Goal: Transaction & Acquisition: Book appointment/travel/reservation

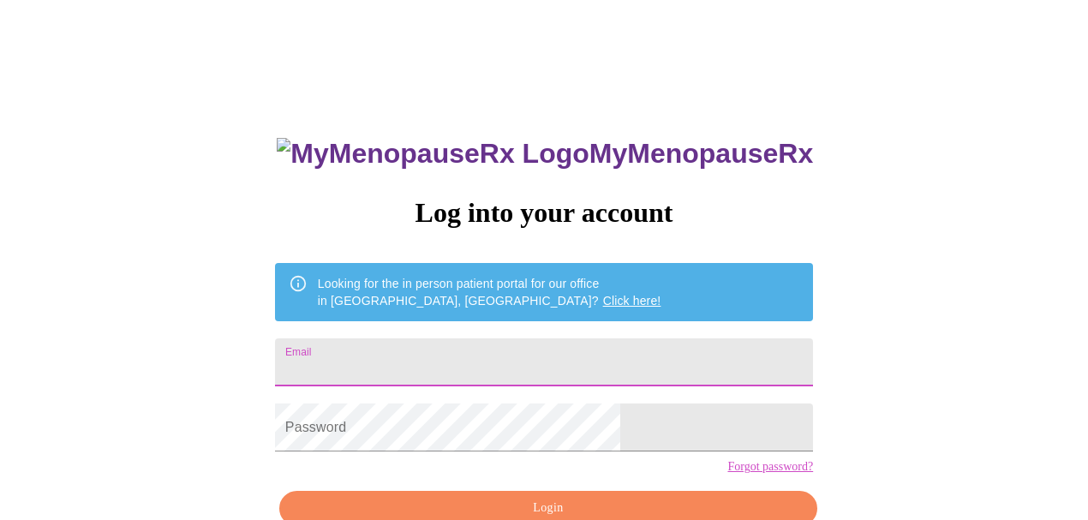
click at [435, 352] on input "Email" at bounding box center [544, 362] width 538 height 48
type input "missykilmartin@gmail.com"
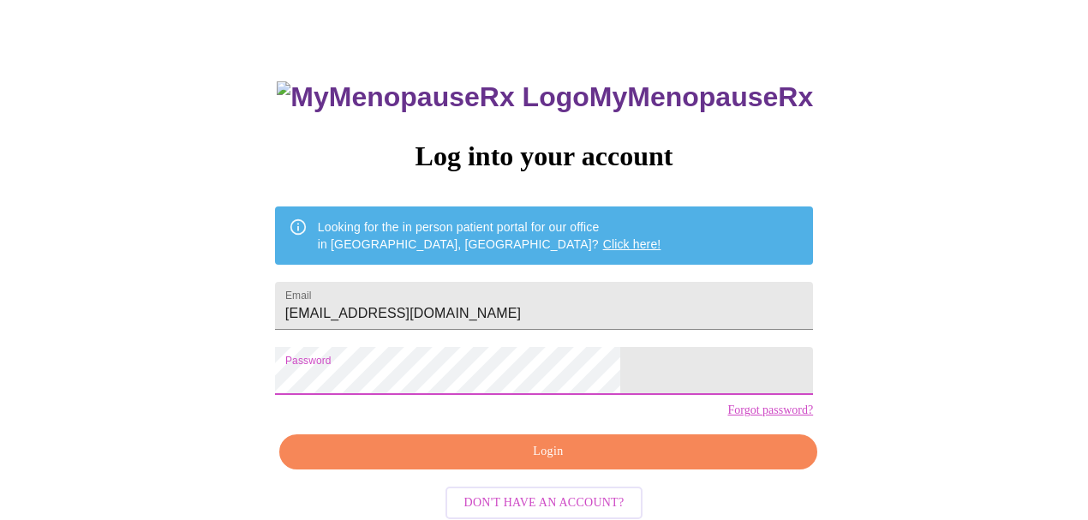
scroll to position [93, 0]
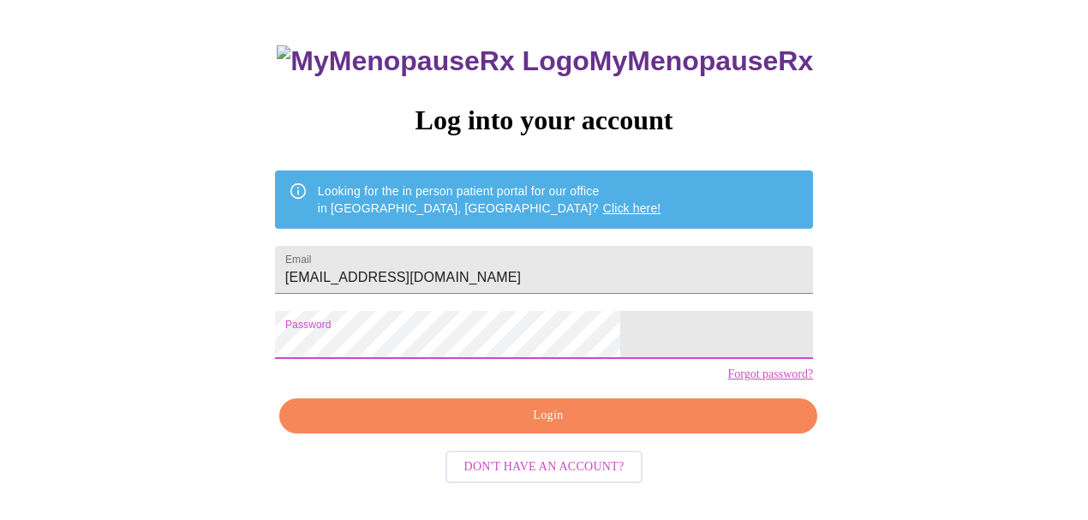
click at [566, 427] on span "Login" at bounding box center [548, 415] width 499 height 21
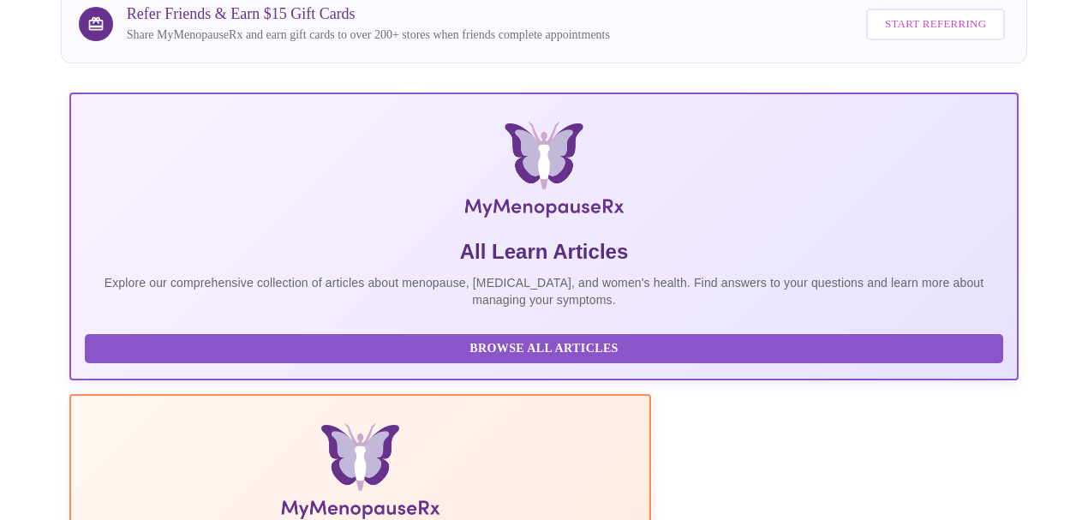
scroll to position [93, 0]
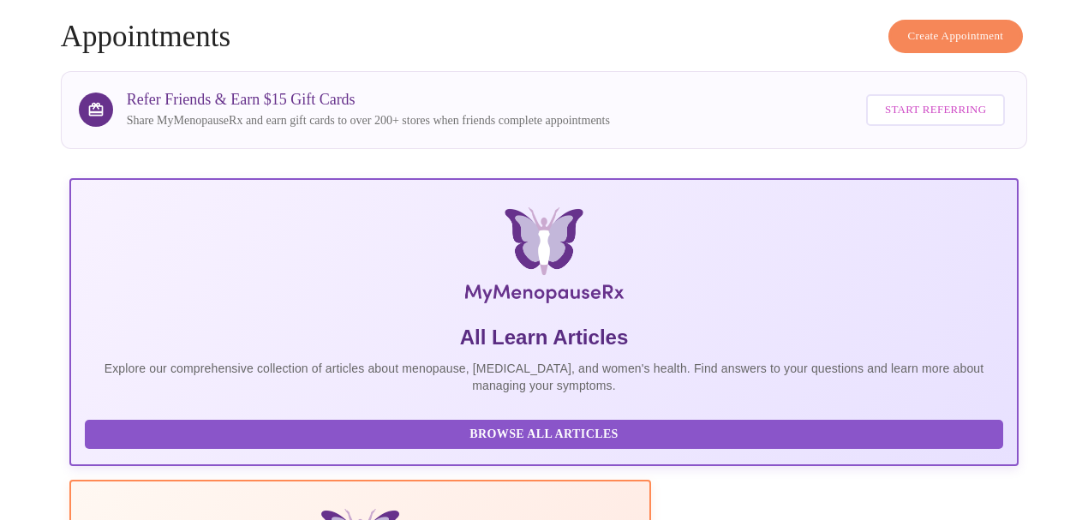
click at [933, 34] on span "Create Appointment" at bounding box center [956, 37] width 96 height 20
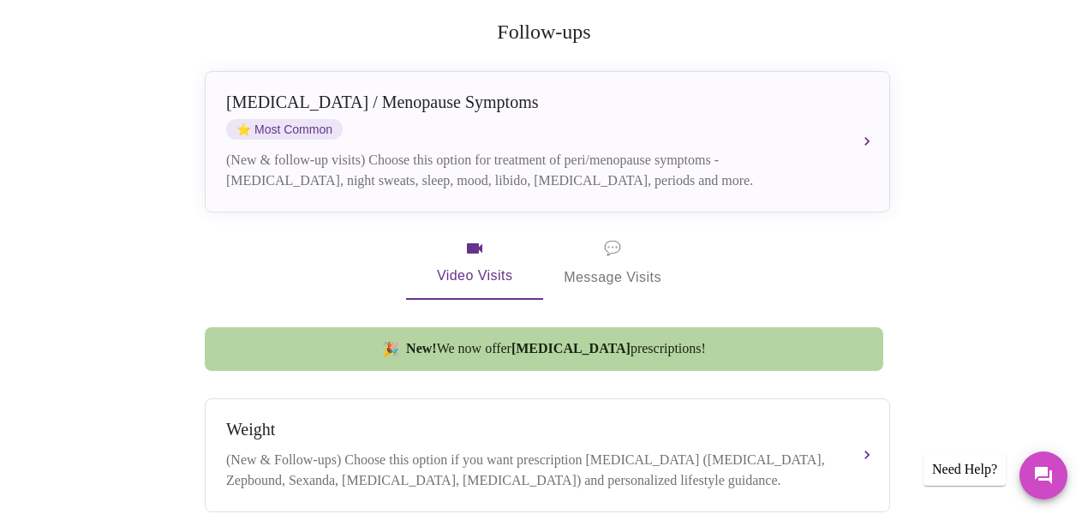
scroll to position [228, 0]
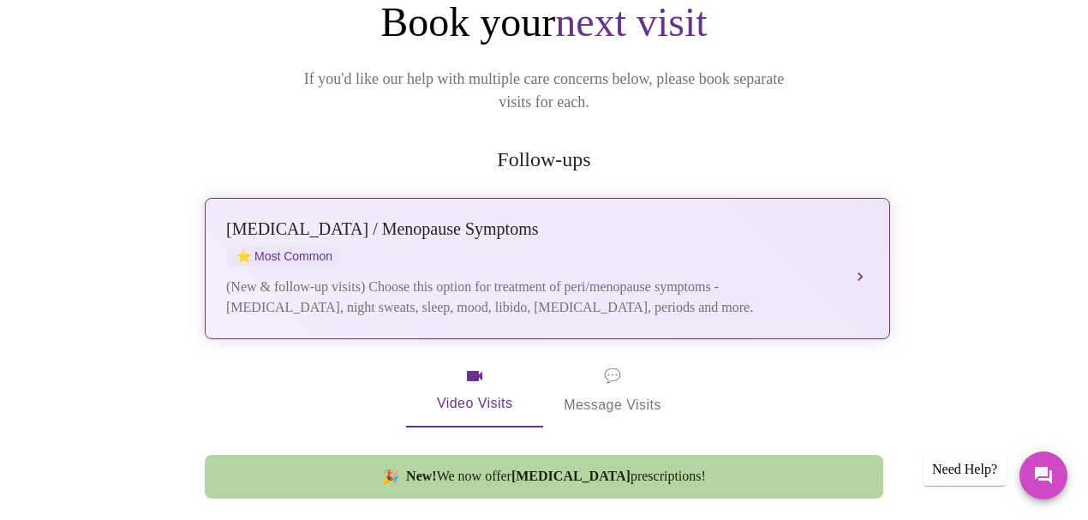
click at [851, 241] on div "Perimenopause / Menopause Symptoms ⭐ Most Common (New & follow-up visits) Choos…" at bounding box center [547, 268] width 643 height 99
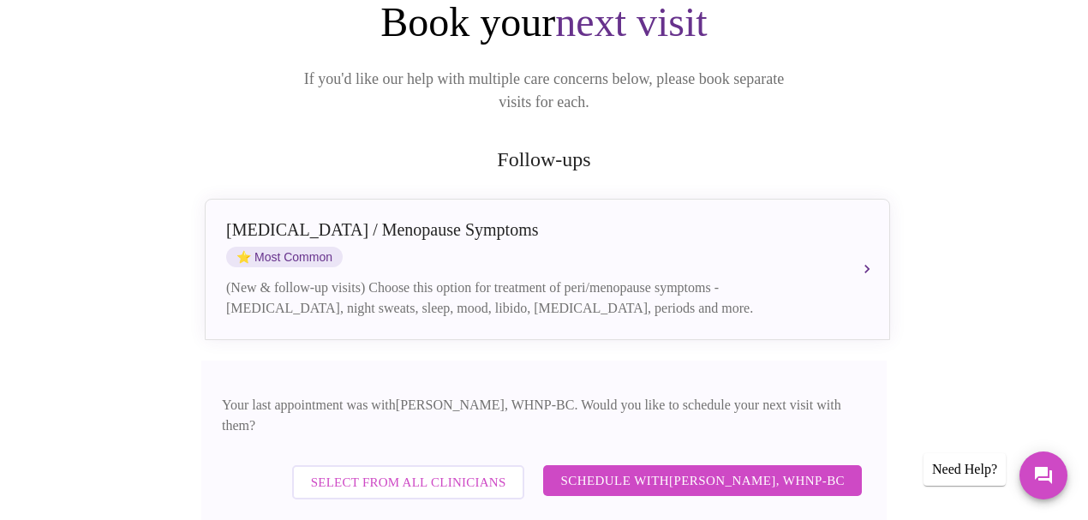
click at [718, 469] on span "Schedule with Meghan Matz, WHNP-BC" at bounding box center [702, 480] width 284 height 22
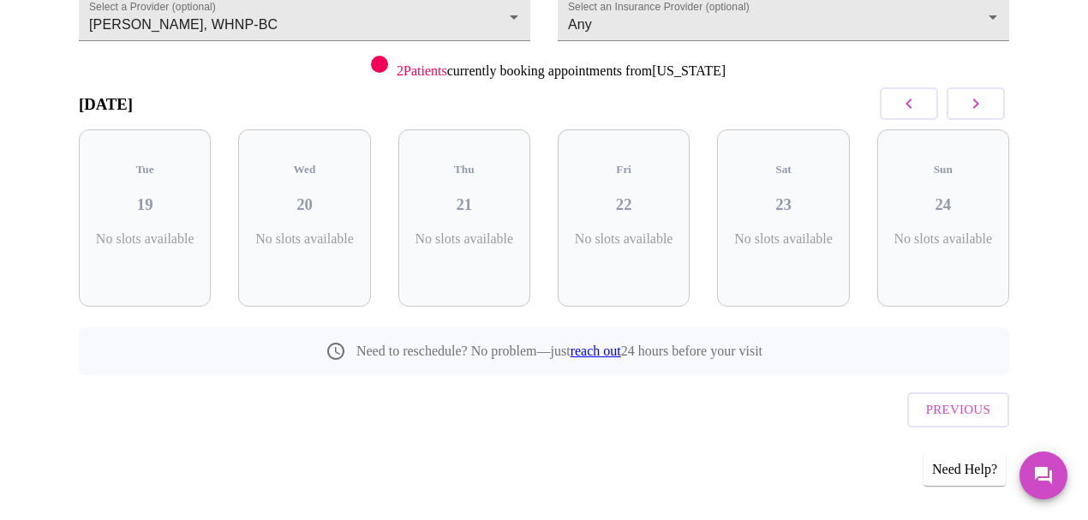
scroll to position [176, 0]
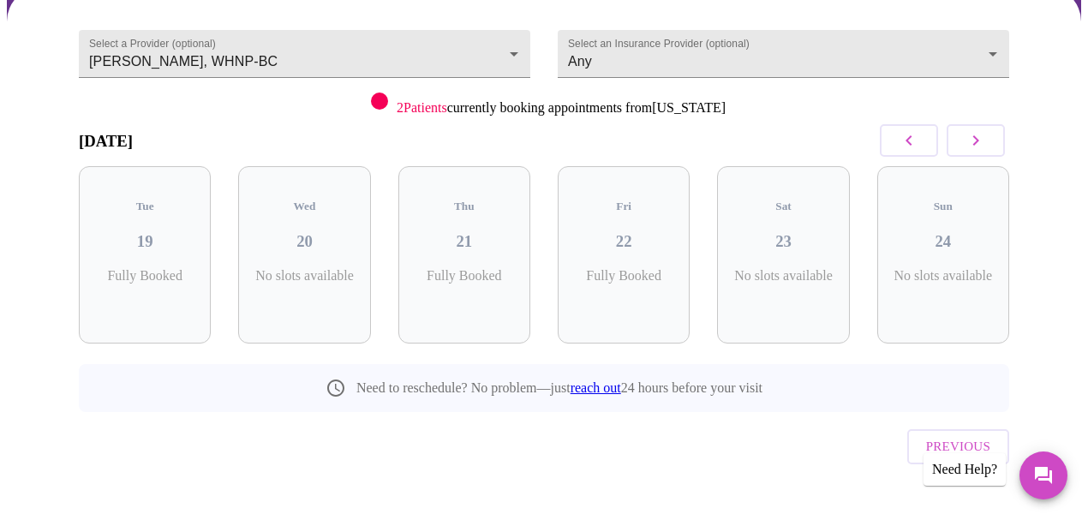
click at [1005, 145] on button "button" at bounding box center [976, 140] width 58 height 33
click at [986, 144] on icon "button" at bounding box center [976, 140] width 21 height 21
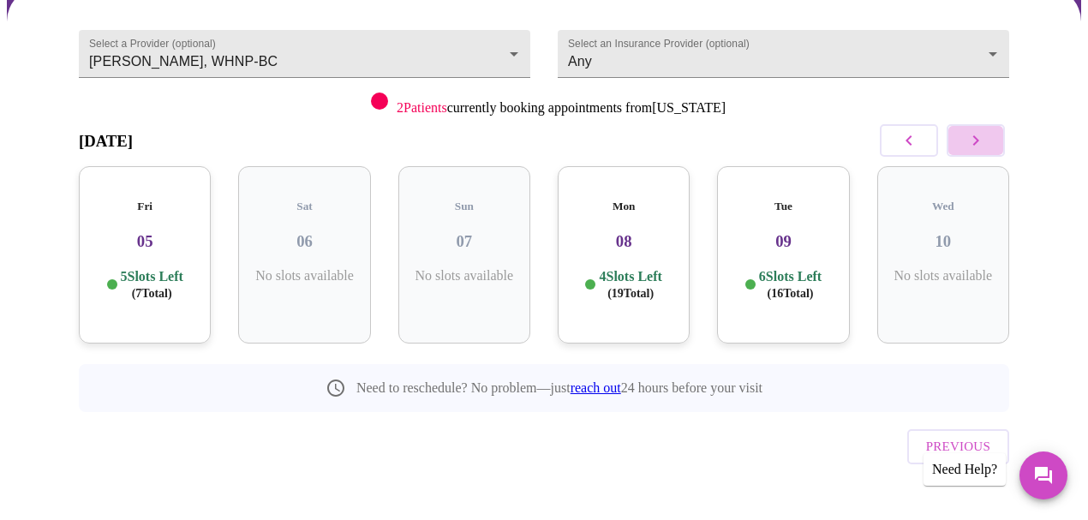
click at [986, 144] on icon "button" at bounding box center [976, 140] width 21 height 21
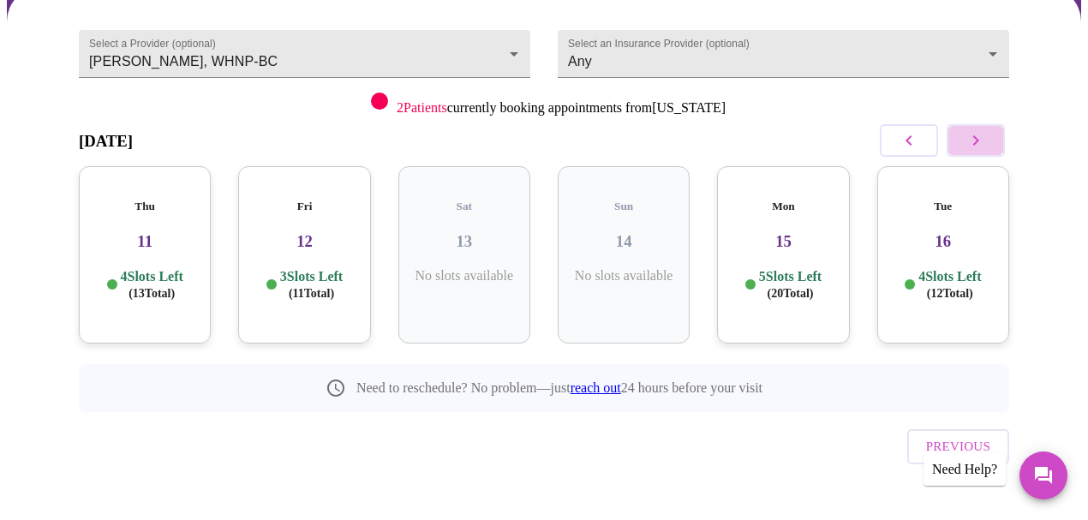
click at [986, 144] on icon "button" at bounding box center [976, 140] width 21 height 21
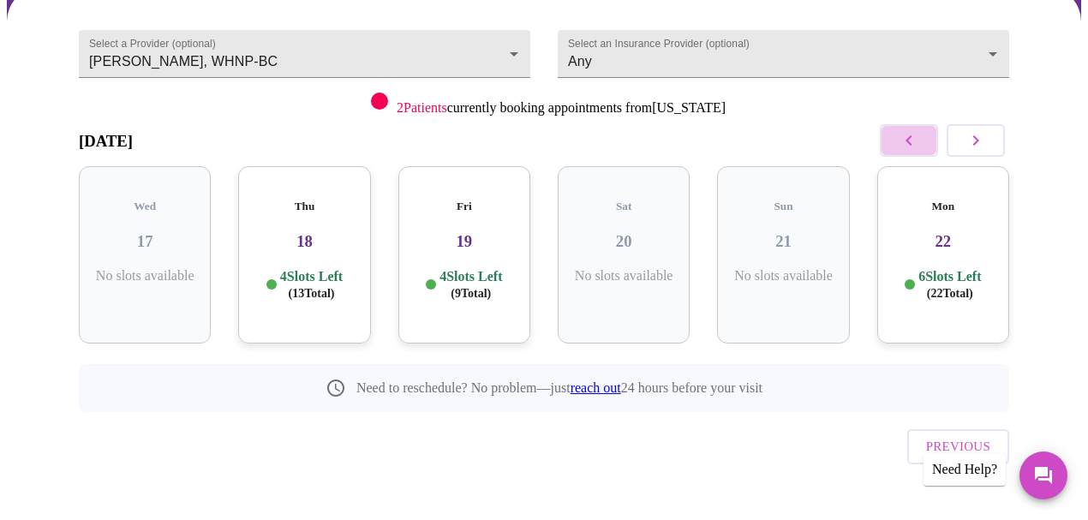
click at [905, 137] on icon "button" at bounding box center [909, 140] width 21 height 21
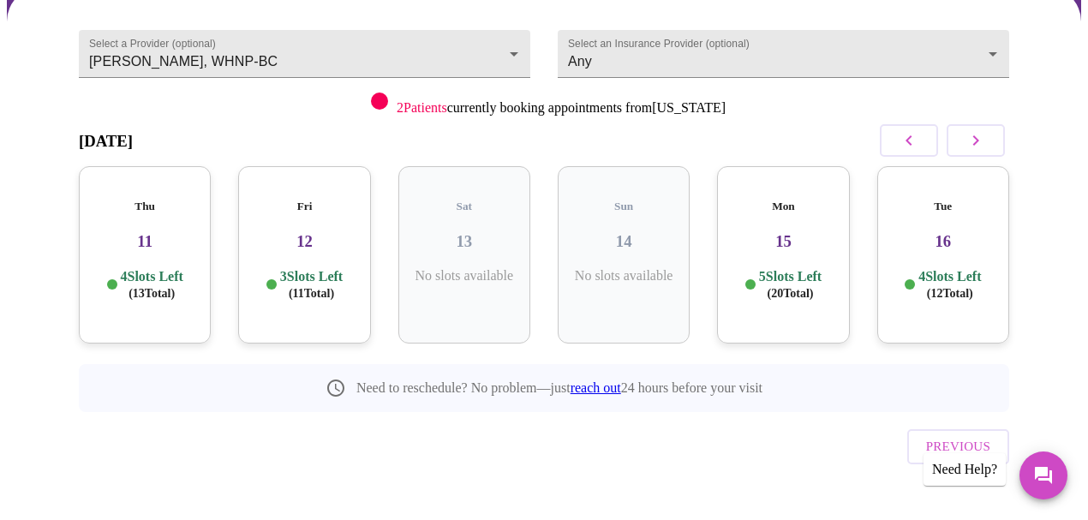
click at [912, 137] on icon "button" at bounding box center [909, 140] width 6 height 10
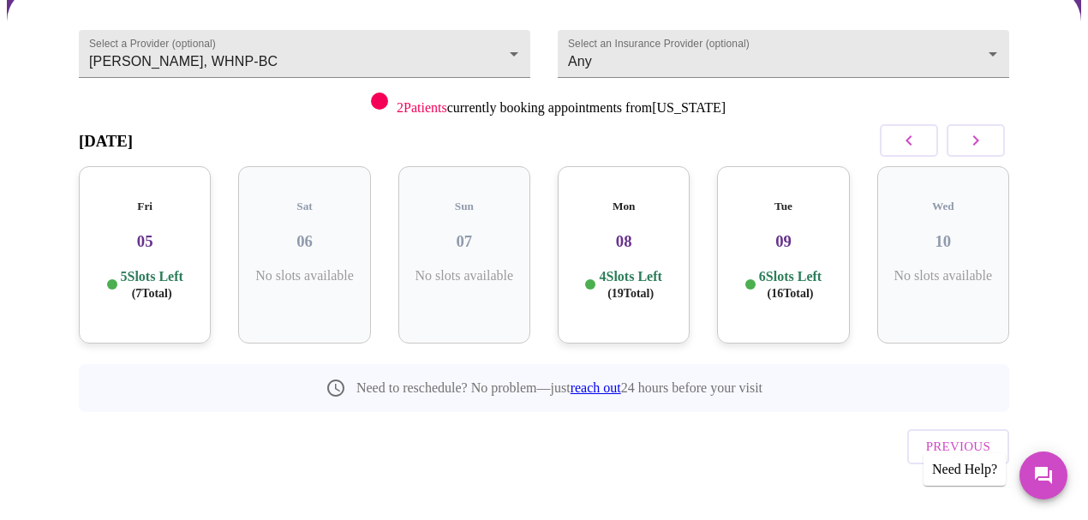
click at [624, 268] on p "4 Slots Left ( 19 Total)" at bounding box center [630, 284] width 63 height 33
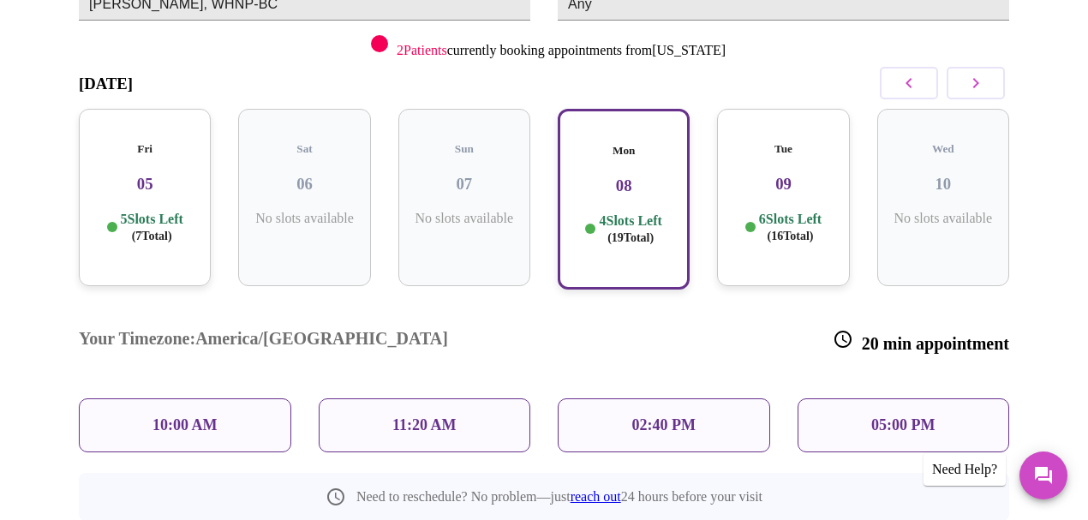
scroll to position [291, 0]
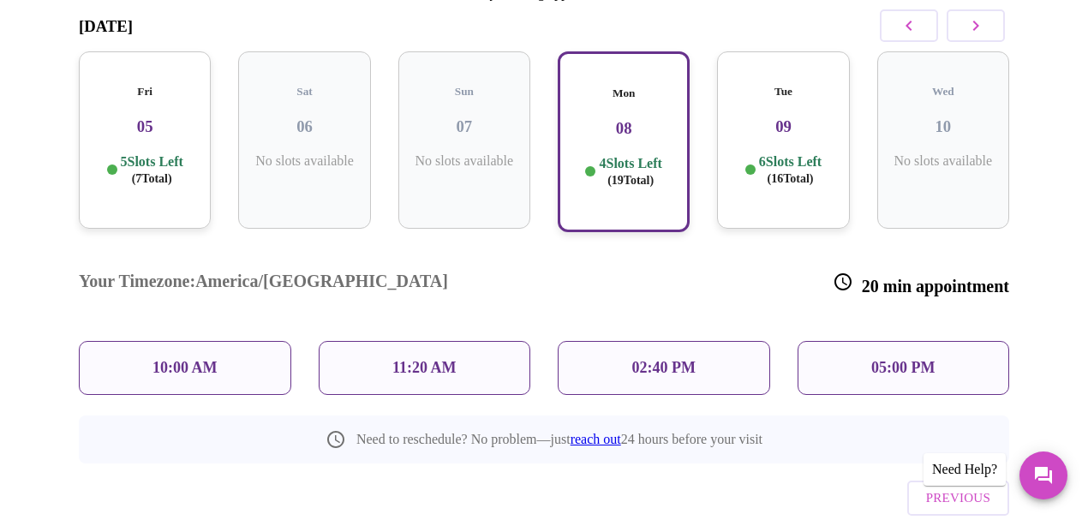
click at [178, 359] on p "10:00 AM" at bounding box center [185, 368] width 65 height 18
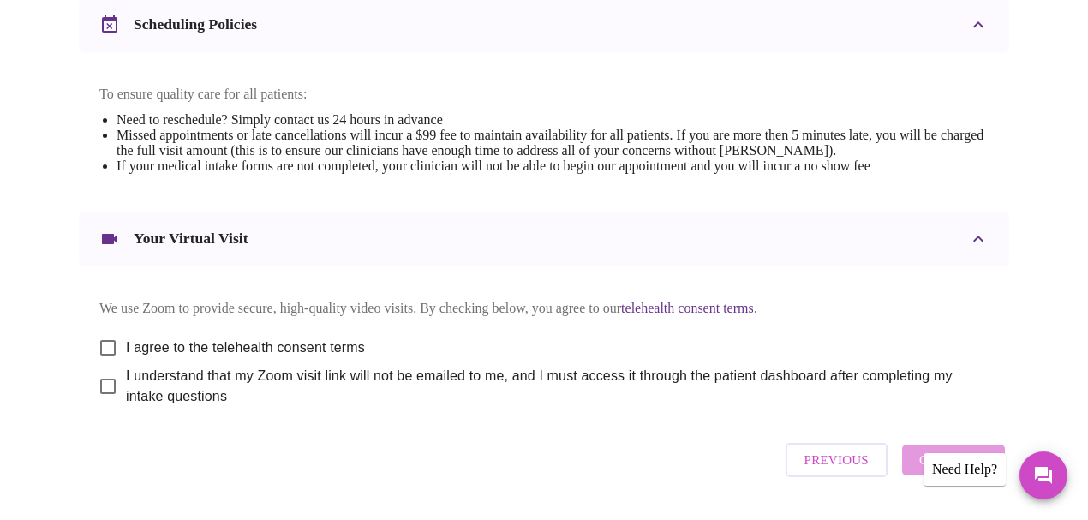
scroll to position [685, 0]
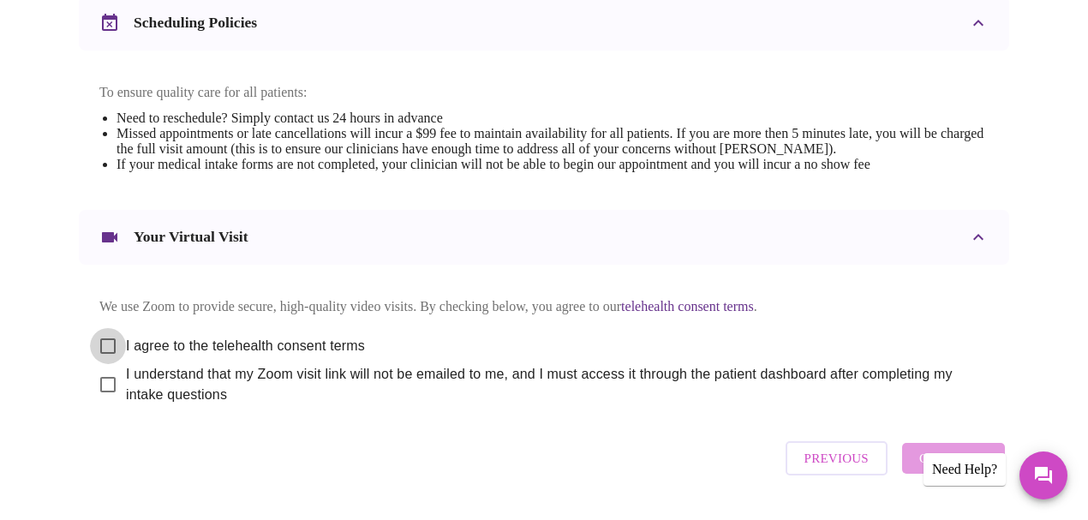
click at [107, 351] on input "I agree to the telehealth consent terms" at bounding box center [108, 346] width 36 height 36
checkbox input "true"
click at [99, 403] on input "I understand that my Zoom visit link will not be emailed to me, and I must acce…" at bounding box center [108, 385] width 36 height 36
checkbox input "true"
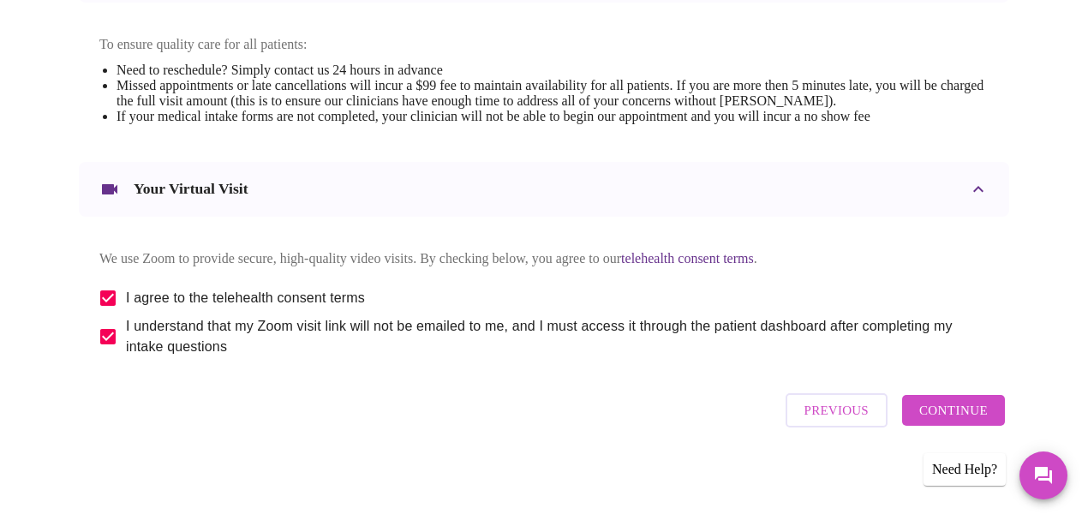
scroll to position [751, 0]
click at [951, 411] on span "Continue" at bounding box center [953, 410] width 69 height 22
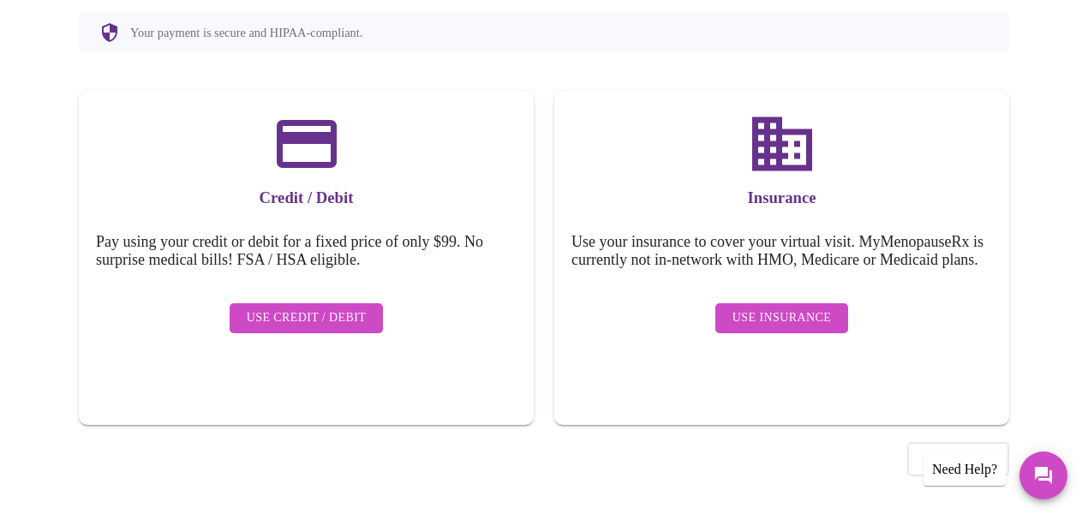
click at [795, 319] on span "Use Insurance" at bounding box center [782, 318] width 99 height 21
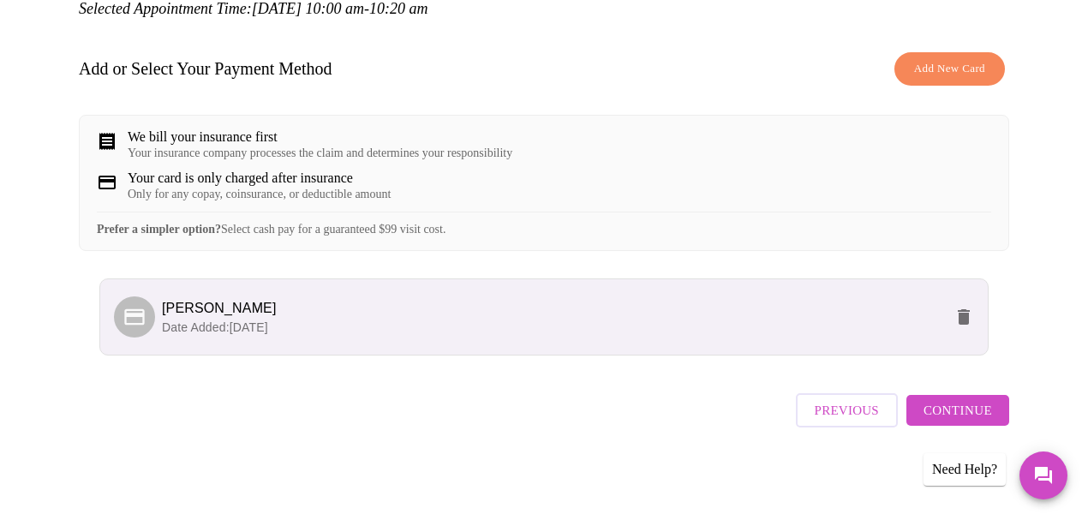
scroll to position [247, 0]
click at [973, 417] on span "Continue" at bounding box center [958, 410] width 69 height 22
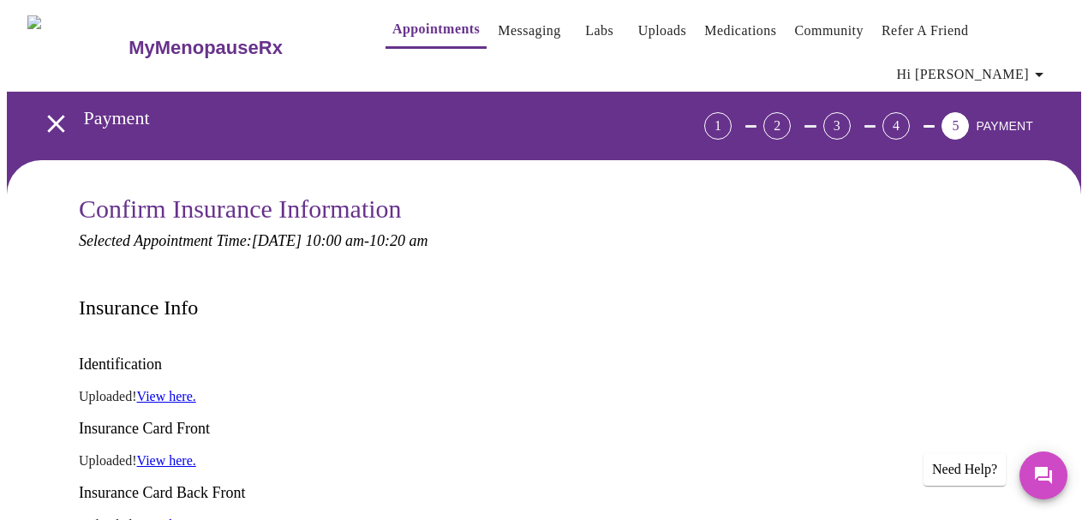
scroll to position [0, 0]
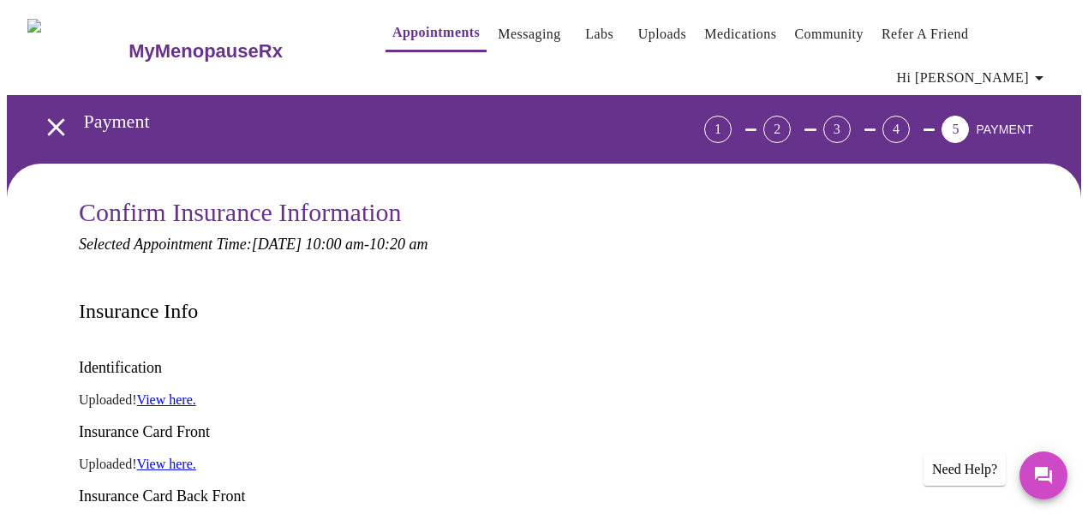
click at [392, 27] on link "Appointments" at bounding box center [435, 33] width 87 height 24
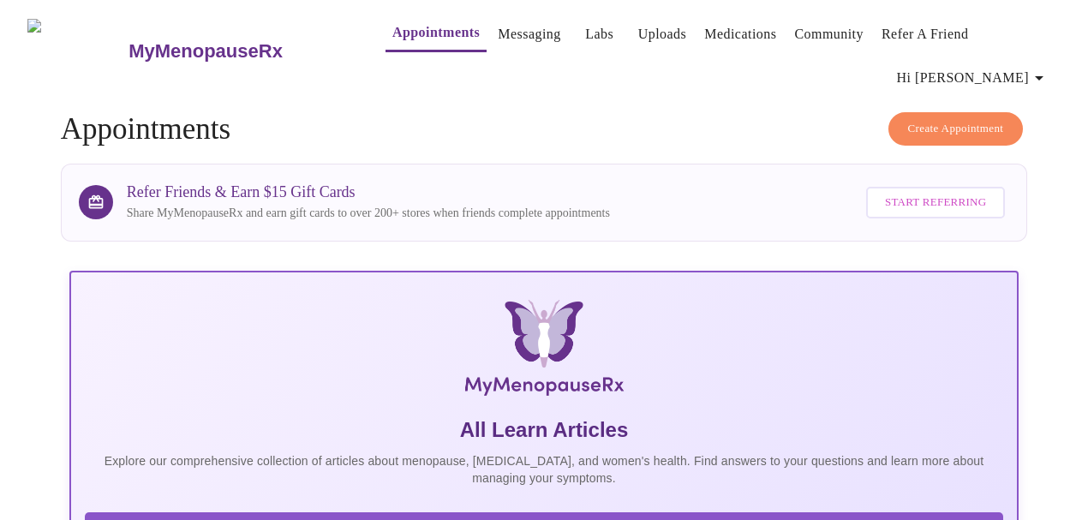
click at [988, 122] on span "Create Appointment" at bounding box center [956, 129] width 96 height 20
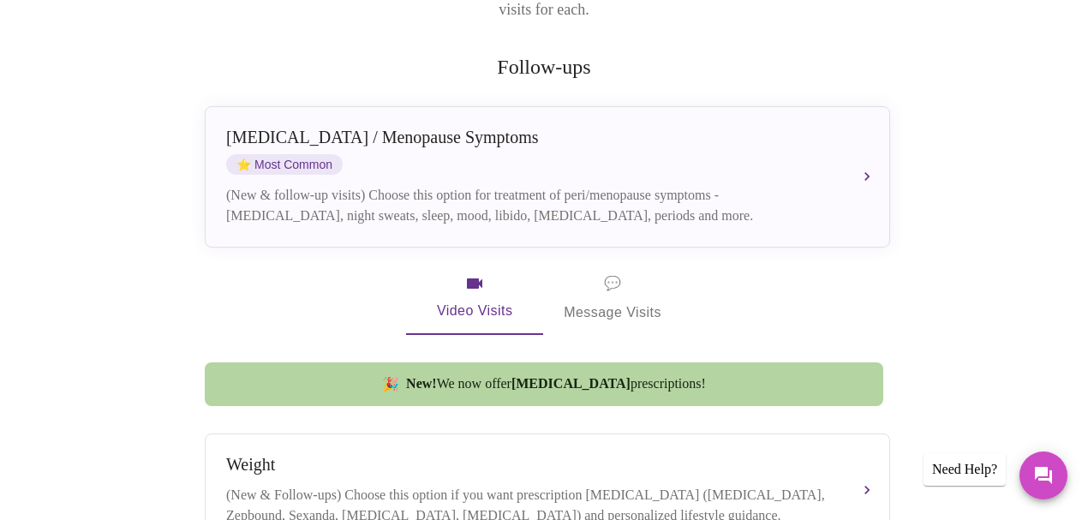
scroll to position [285, 0]
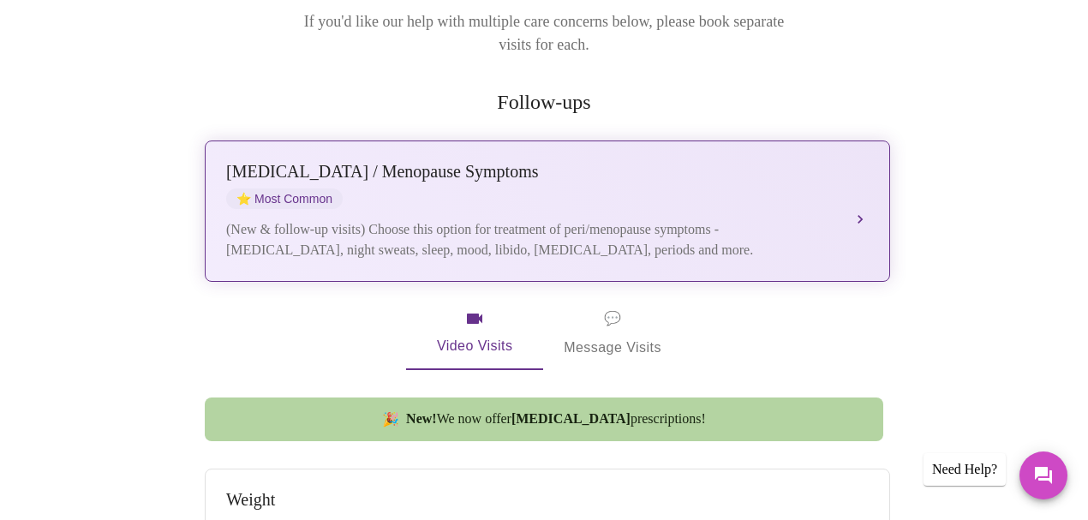
click at [846, 200] on div "Perimenopause / Menopause Symptoms ⭐ Most Common (New & follow-up visits) Choos…" at bounding box center [547, 211] width 643 height 99
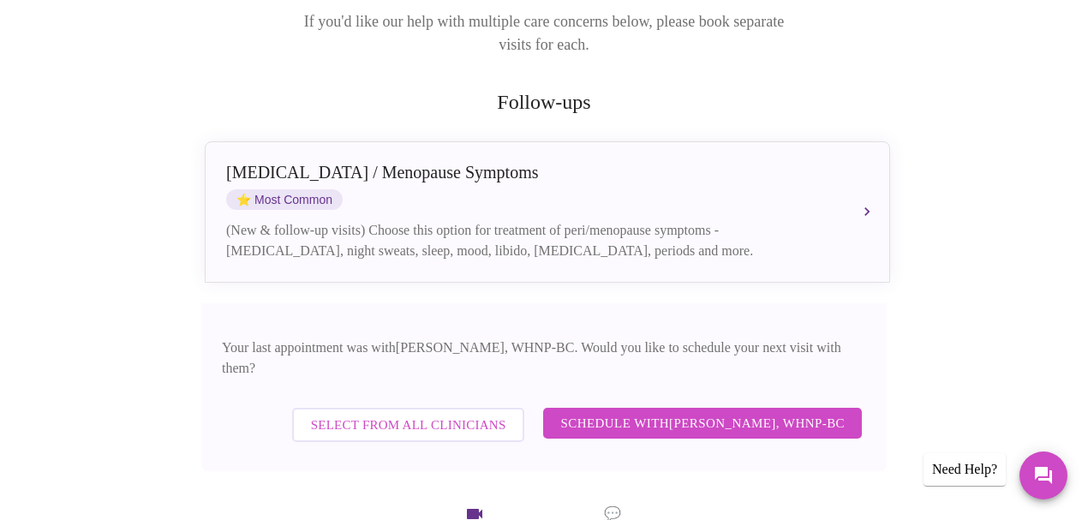
click at [728, 412] on span "Schedule with Meghan Matz, WHNP-BC" at bounding box center [702, 423] width 284 height 22
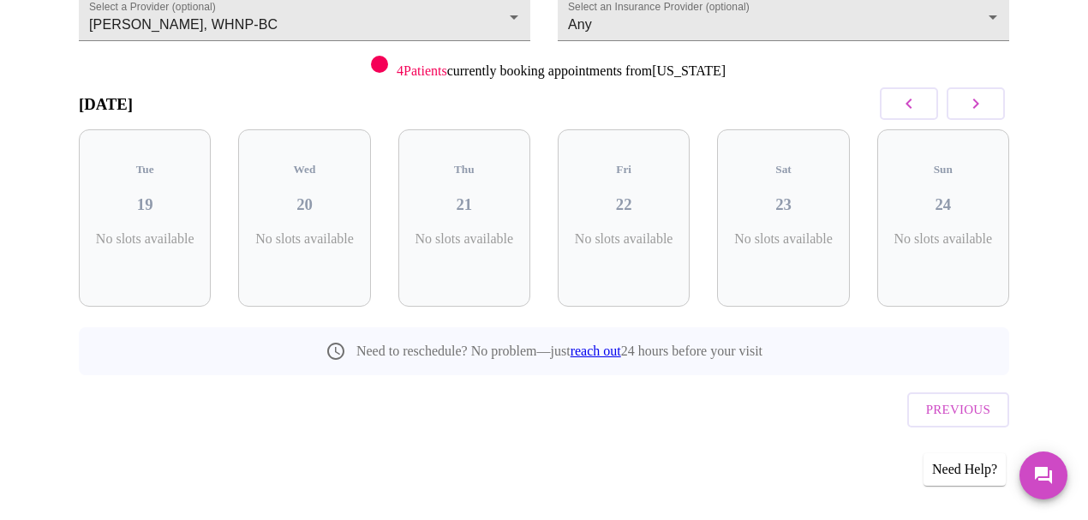
scroll to position [176, 0]
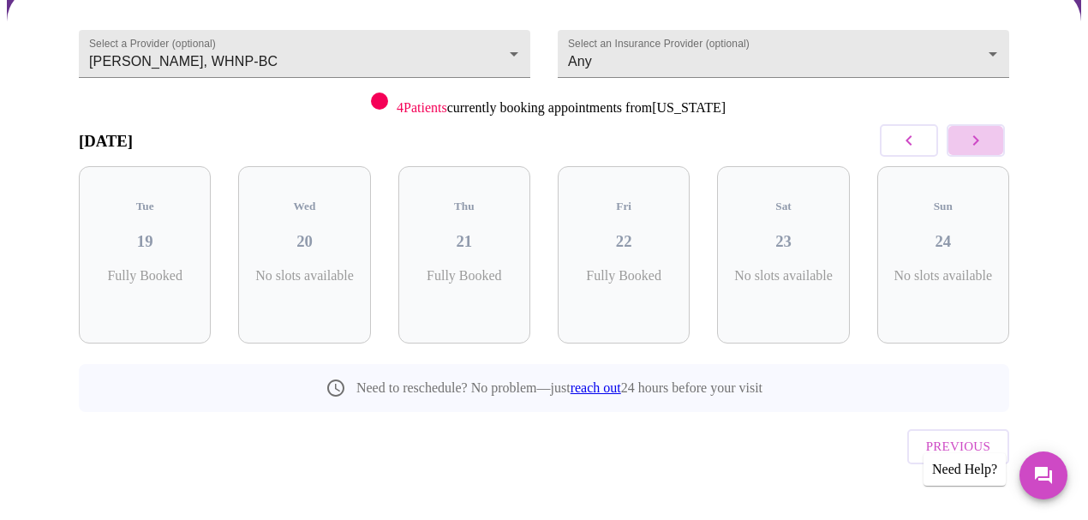
click at [998, 136] on button "button" at bounding box center [976, 140] width 58 height 33
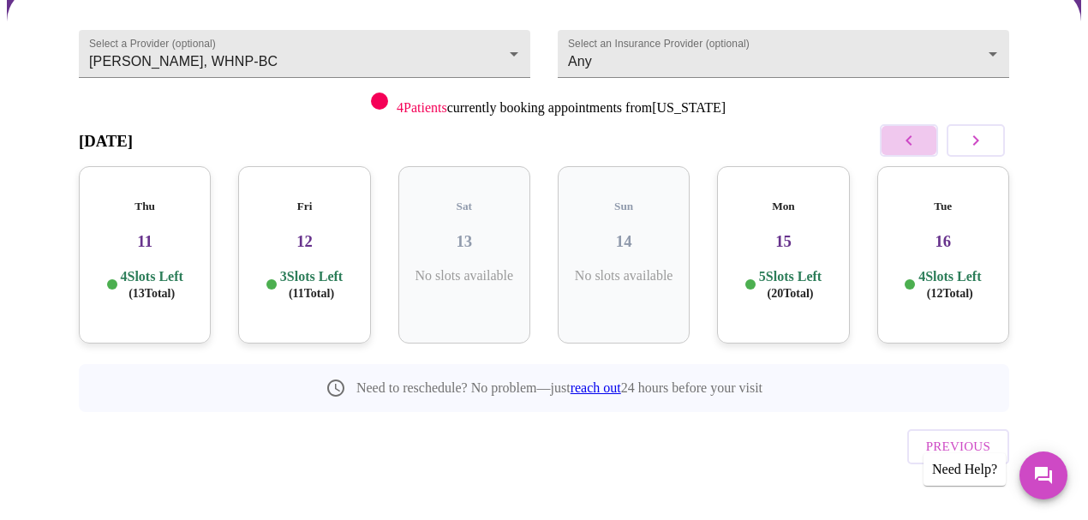
click at [901, 142] on button "button" at bounding box center [909, 140] width 58 height 33
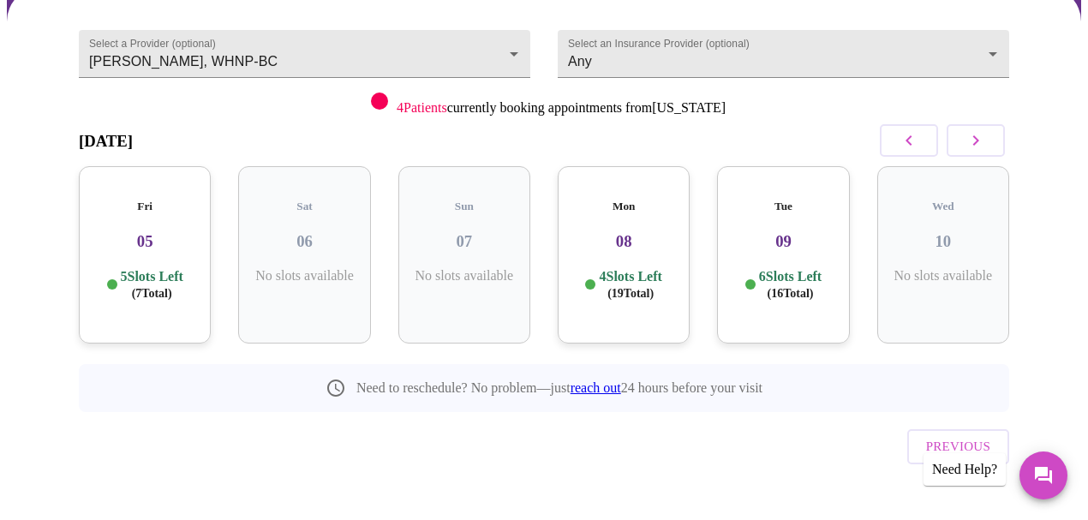
click at [627, 268] on p "4 Slots Left ( 19 Total)" at bounding box center [630, 284] width 63 height 33
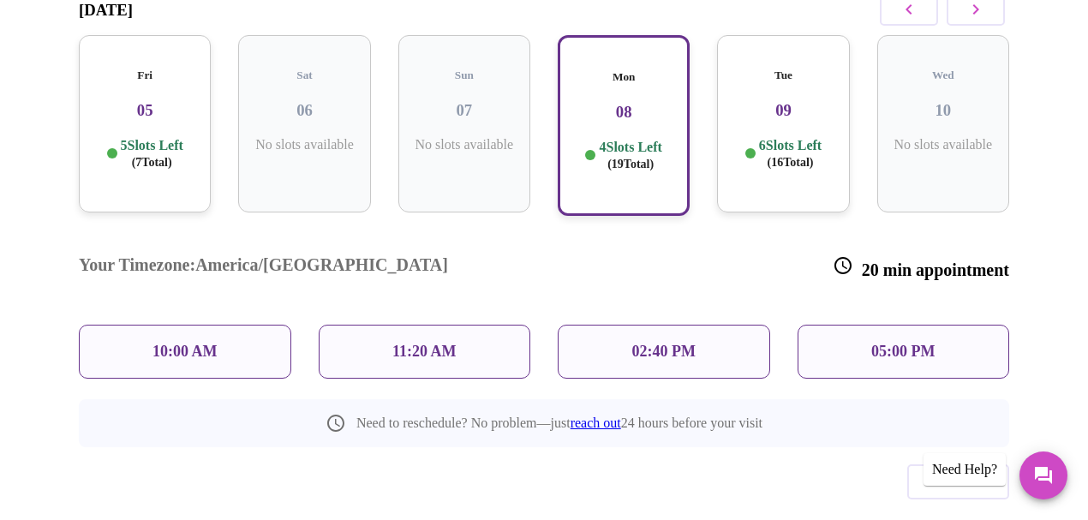
scroll to position [315, 0]
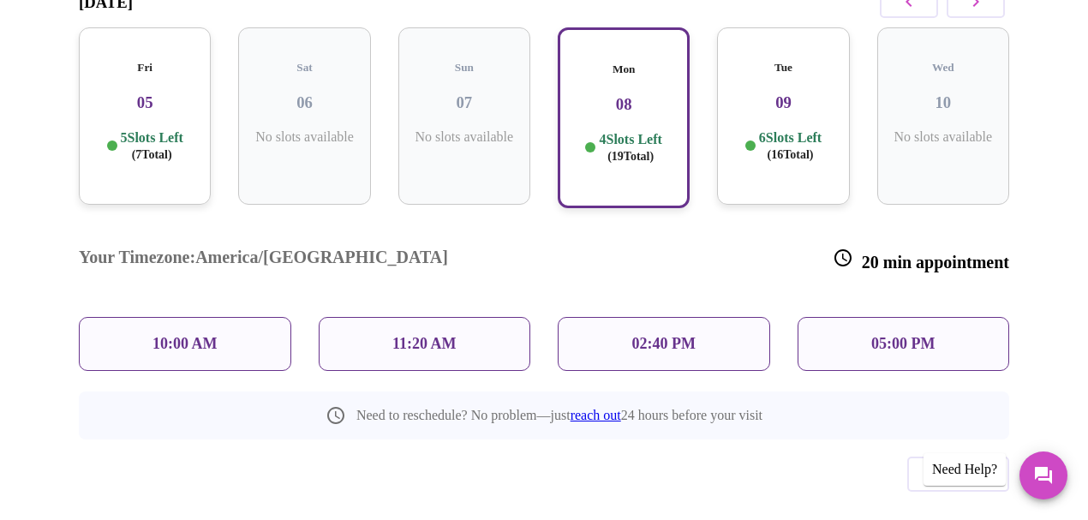
click at [192, 335] on p "10:00 AM" at bounding box center [185, 344] width 65 height 18
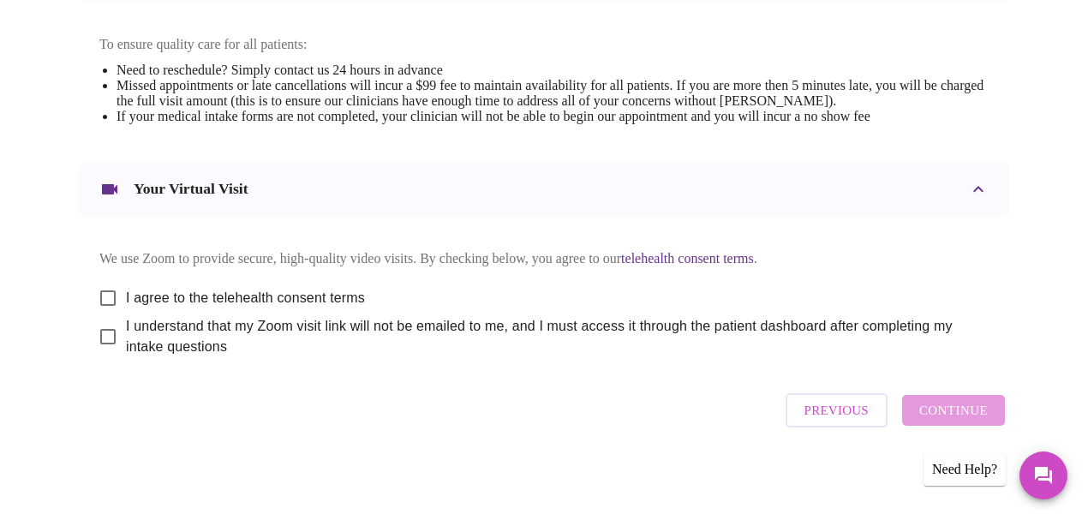
scroll to position [742, 0]
click at [110, 303] on input "I agree to the telehealth consent terms" at bounding box center [108, 298] width 36 height 36
checkbox input "true"
click at [101, 344] on input "I understand that my Zoom visit link will not be emailed to me, and I must acce…" at bounding box center [108, 337] width 36 height 36
checkbox input "true"
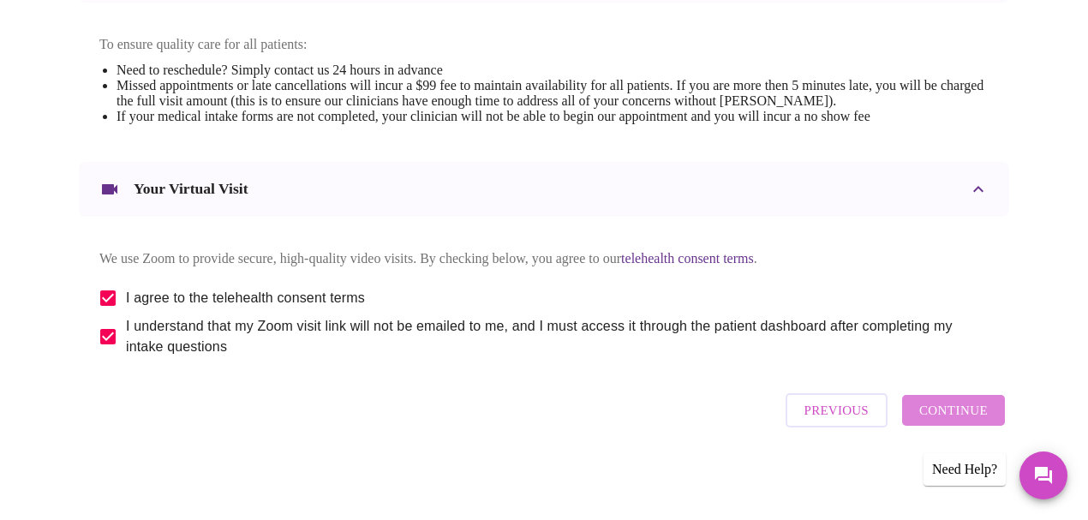
click at [984, 422] on span "Continue" at bounding box center [953, 410] width 69 height 22
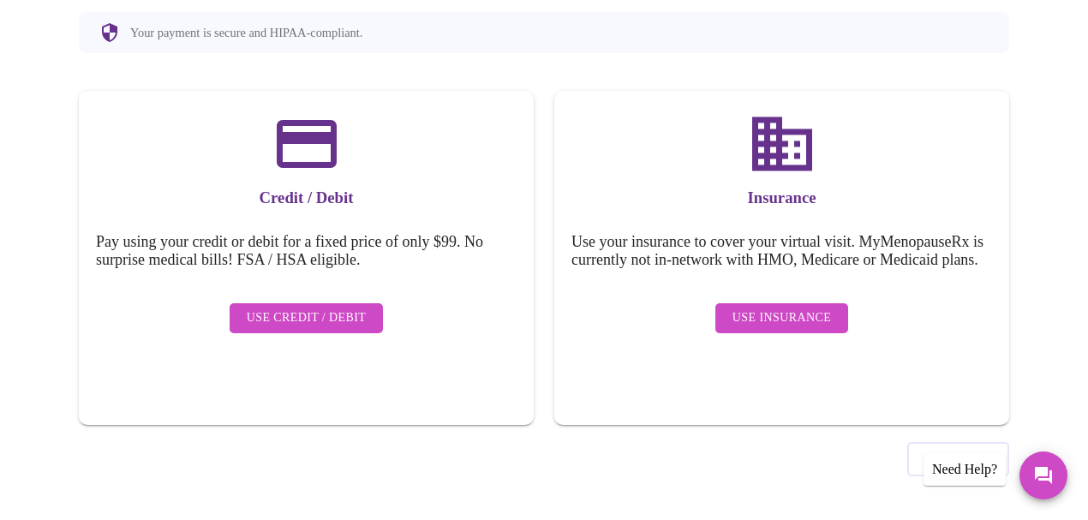
click at [791, 327] on span "Use Insurance" at bounding box center [782, 318] width 99 height 21
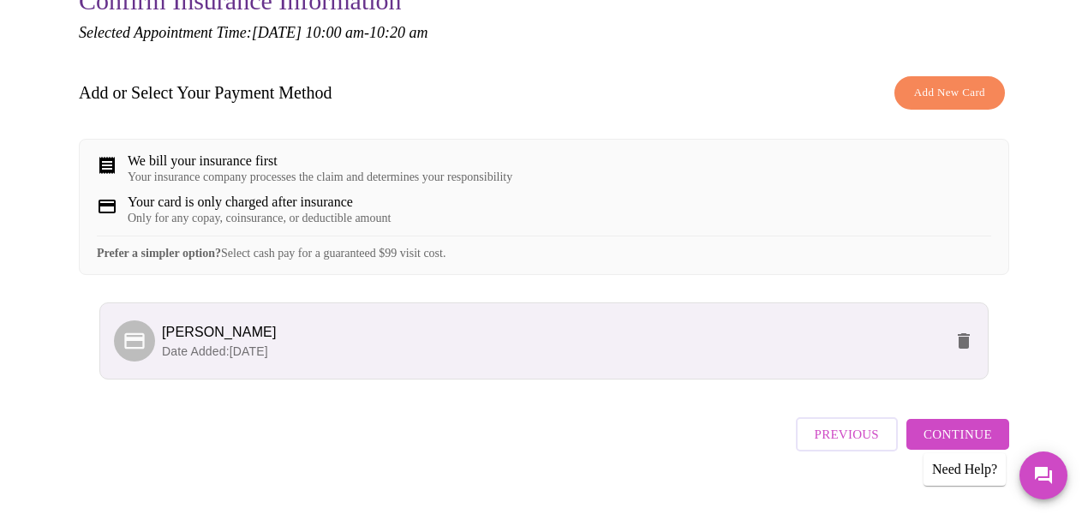
scroll to position [247, 0]
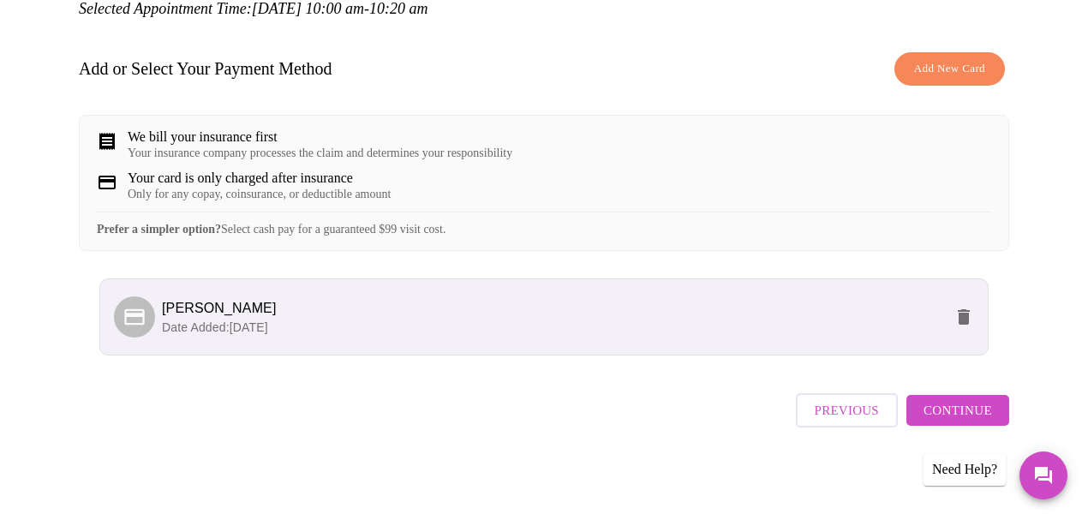
click at [1002, 420] on button "Continue" at bounding box center [957, 410] width 103 height 31
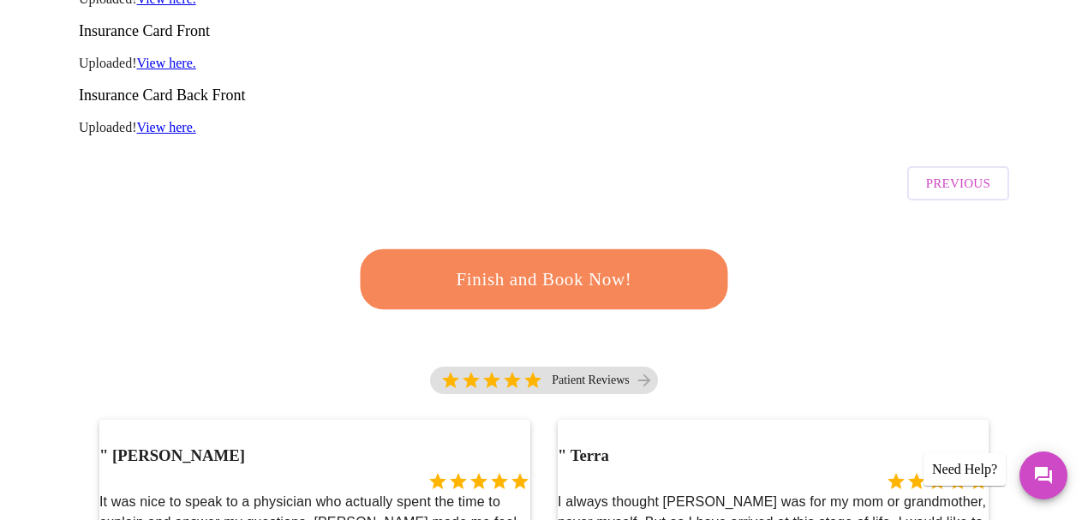
scroll to position [361, 0]
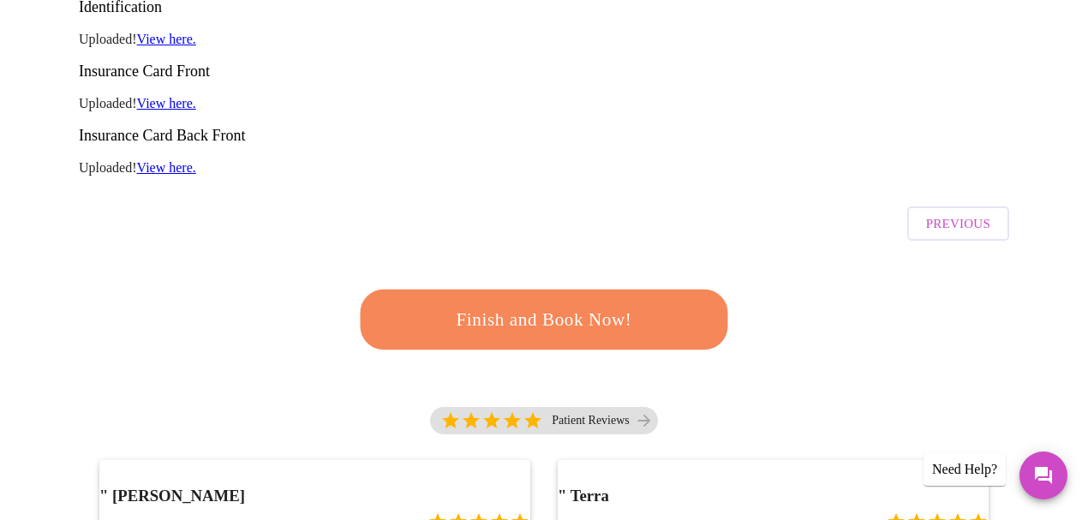
click at [519, 304] on span "Finish and Book Now!" at bounding box center [544, 320] width 317 height 32
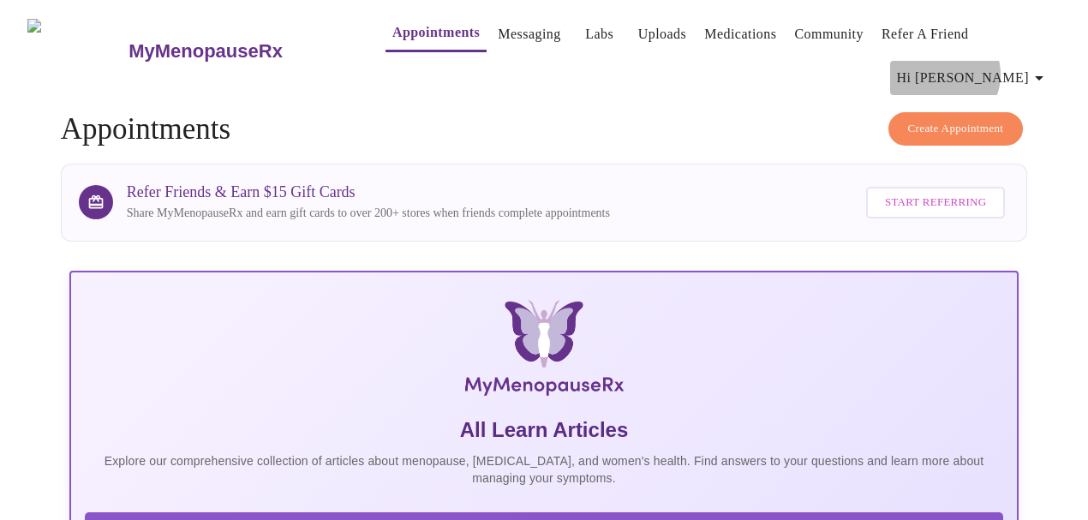
click at [1014, 68] on span "Hi [PERSON_NAME]" at bounding box center [973, 78] width 153 height 24
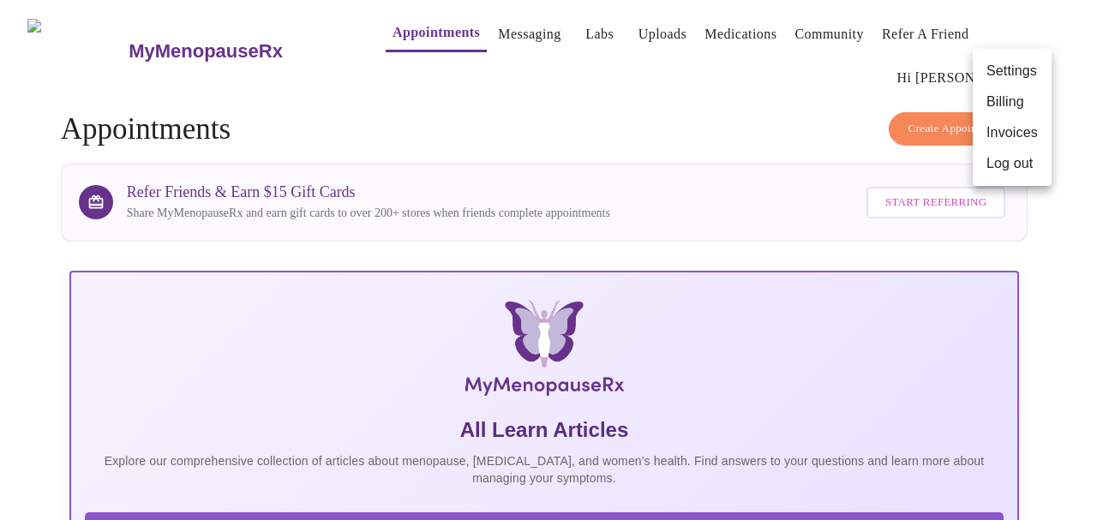
click at [1013, 166] on li "Log out" at bounding box center [1011, 163] width 79 height 31
